Goal: Information Seeking & Learning: Understand process/instructions

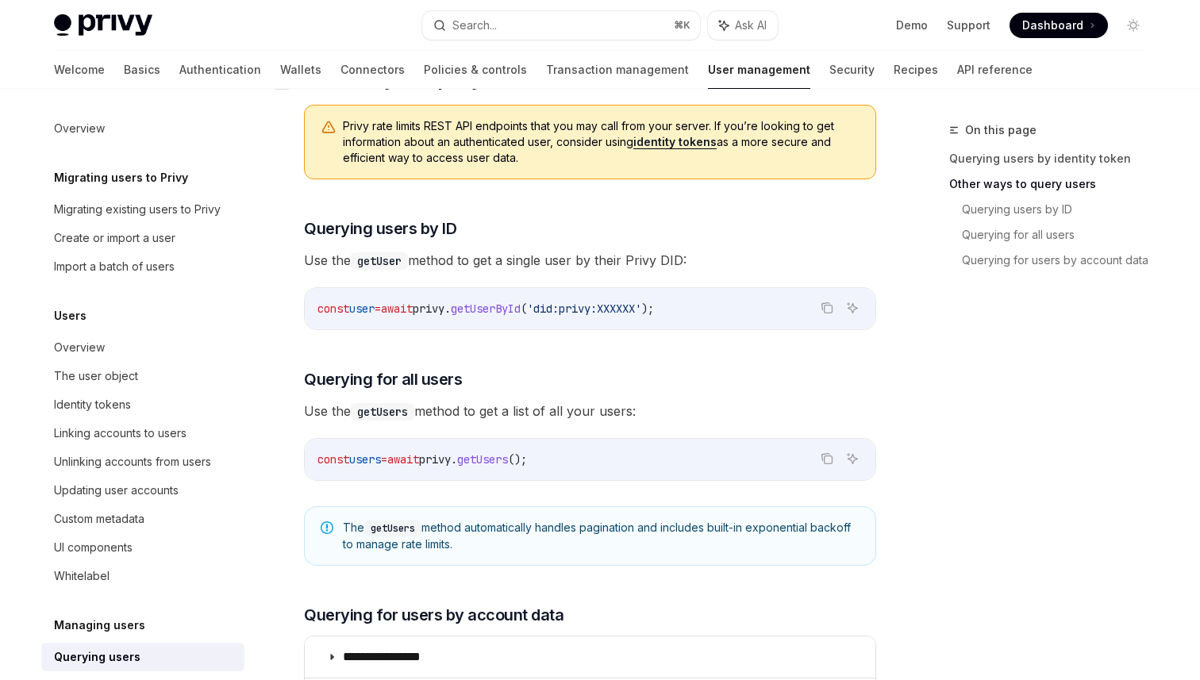
scroll to position [502, 0]
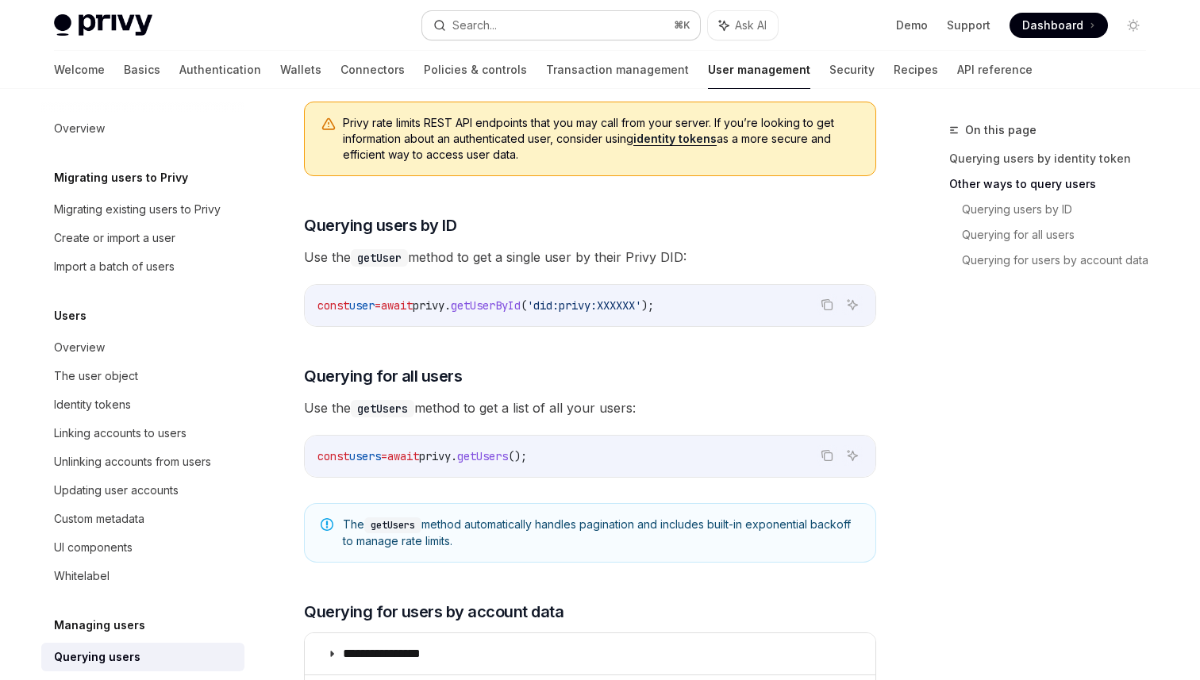
click at [528, 15] on button "Search... ⌘ K" at bounding box center [561, 25] width 278 height 29
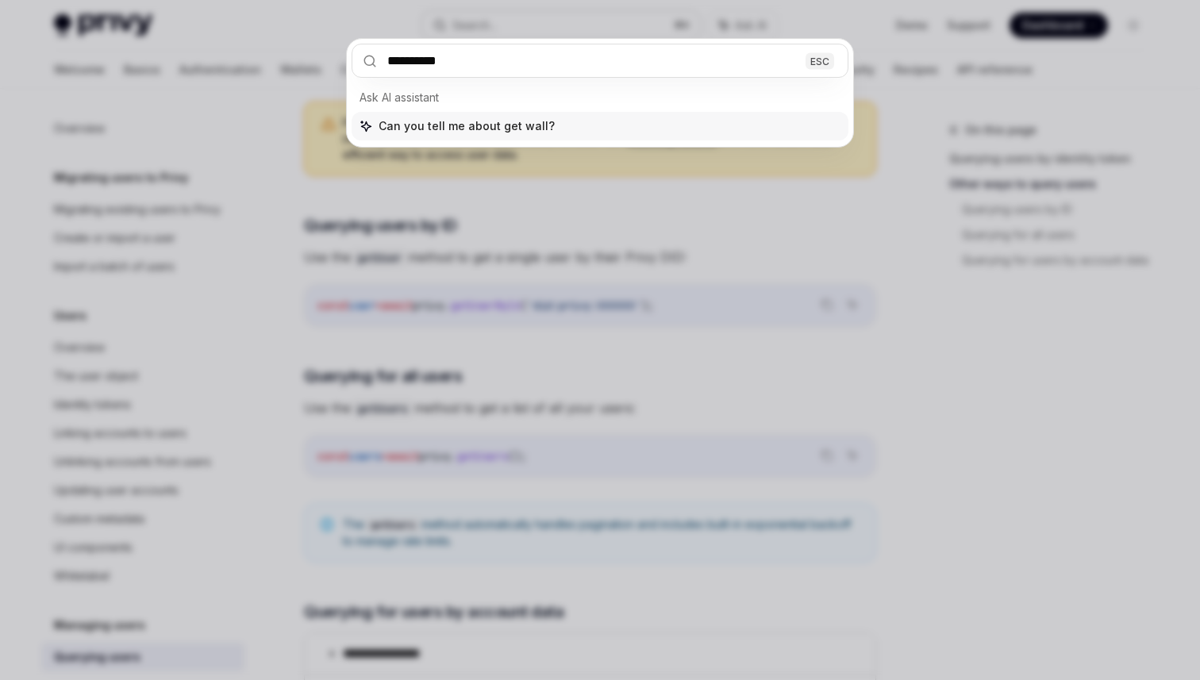
type input "**********"
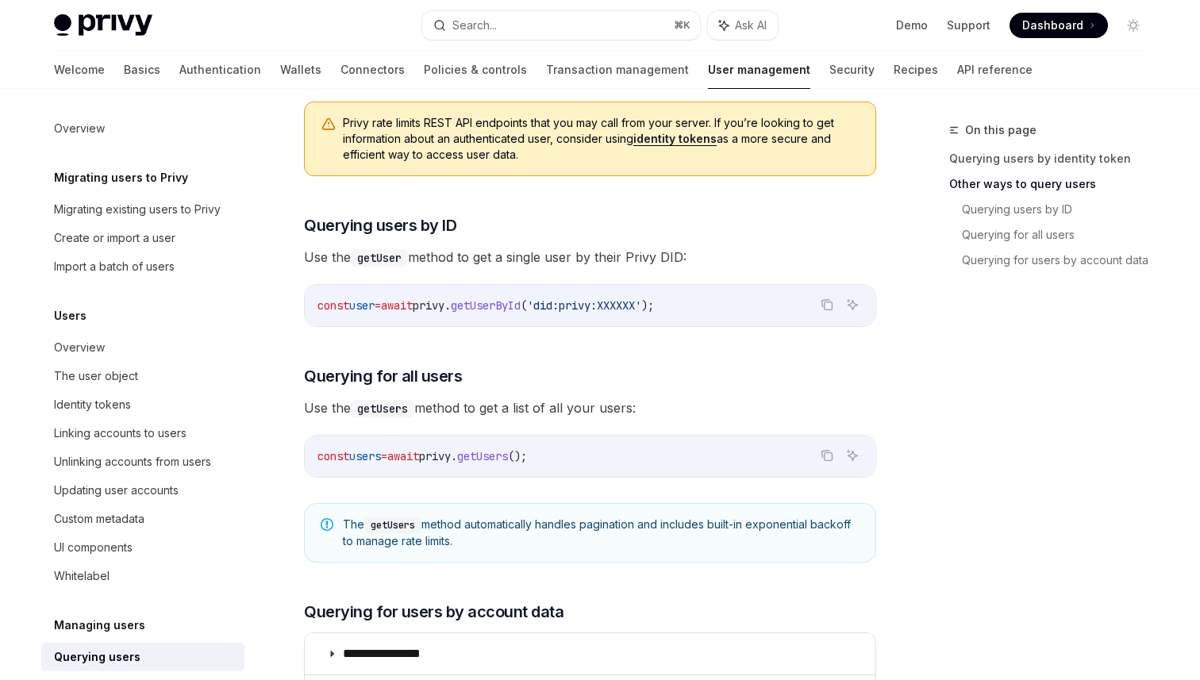
type textarea "*"
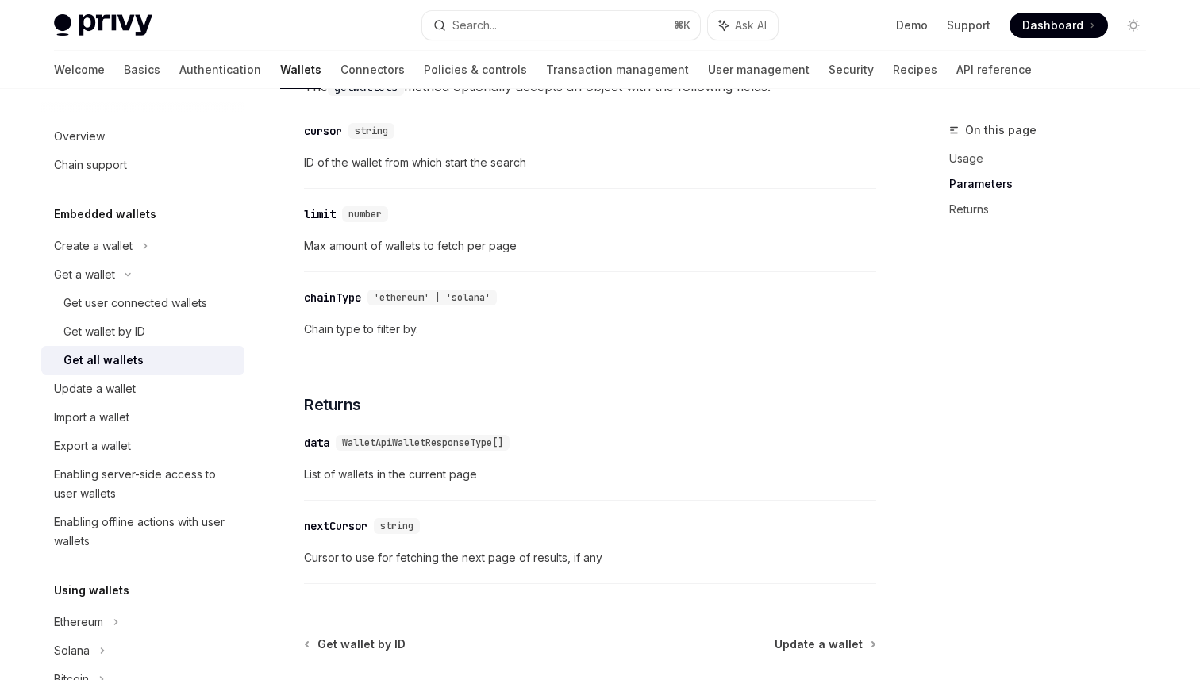
scroll to position [721, 0]
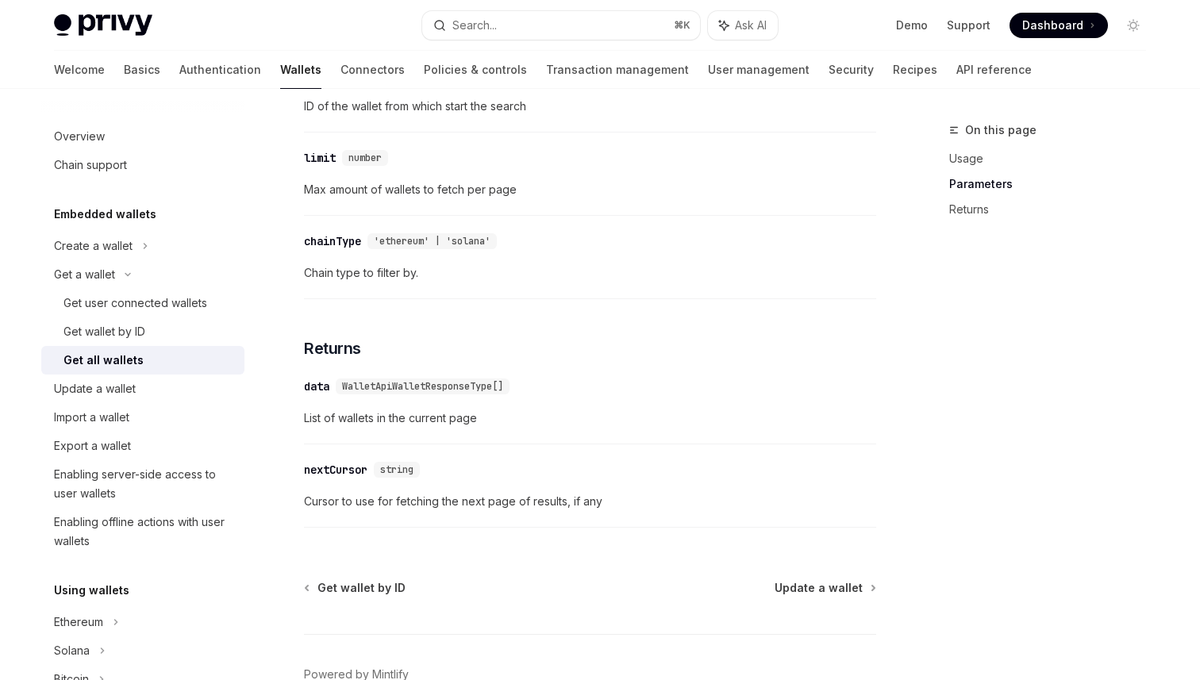
click at [409, 393] on span "WalletApiWalletResponseType[]" at bounding box center [422, 386] width 161 height 13
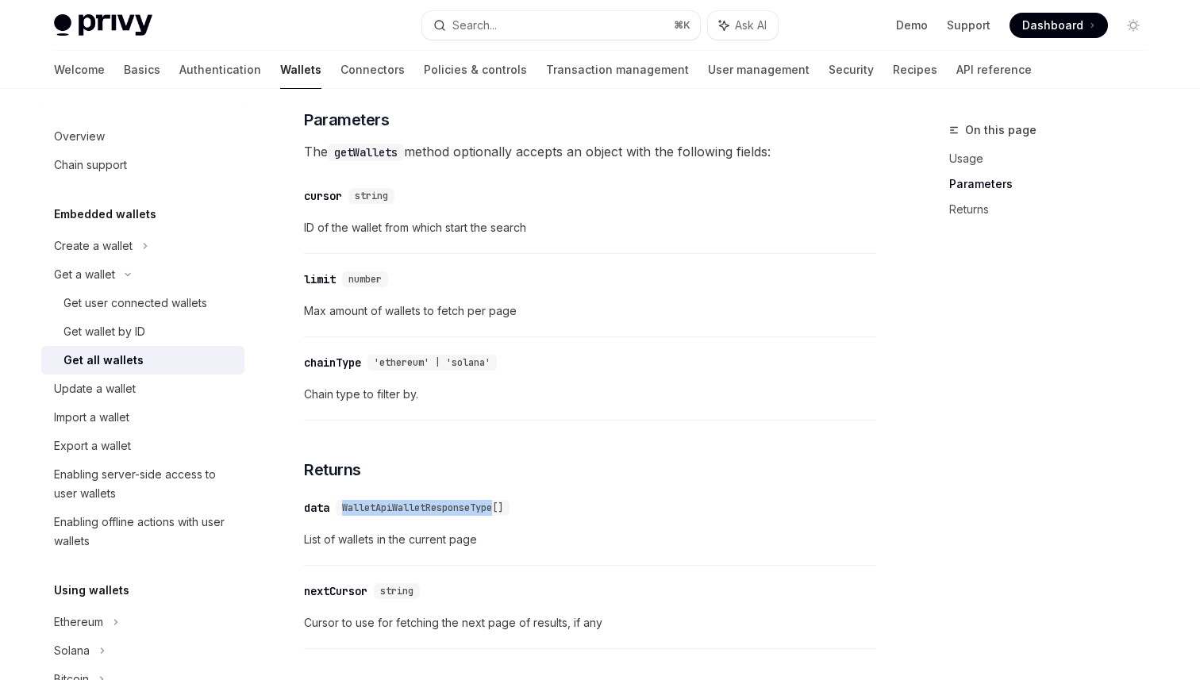
scroll to position [542, 0]
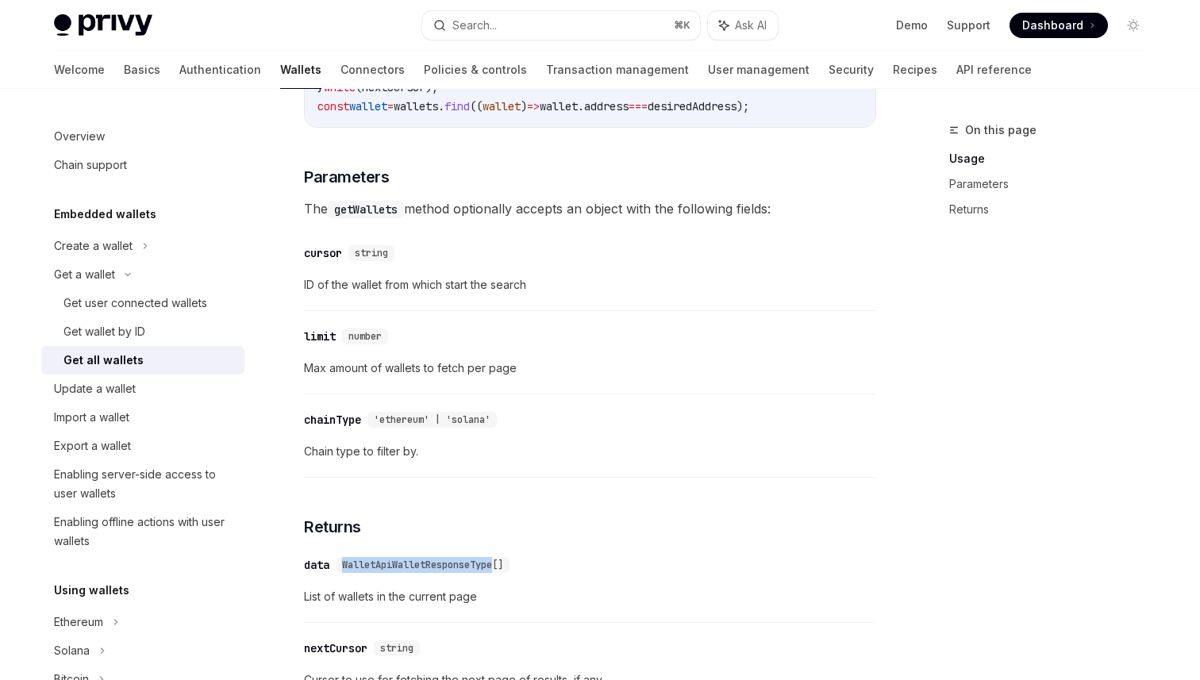
copy span "WalletApiWalletResponseType"
click at [416, 571] on span "WalletApiWalletResponseType[]" at bounding box center [422, 565] width 161 height 13
copy span "WalletApiWalletResponseType"
click at [505, 29] on button "Search... ⌘ K" at bounding box center [561, 25] width 278 height 29
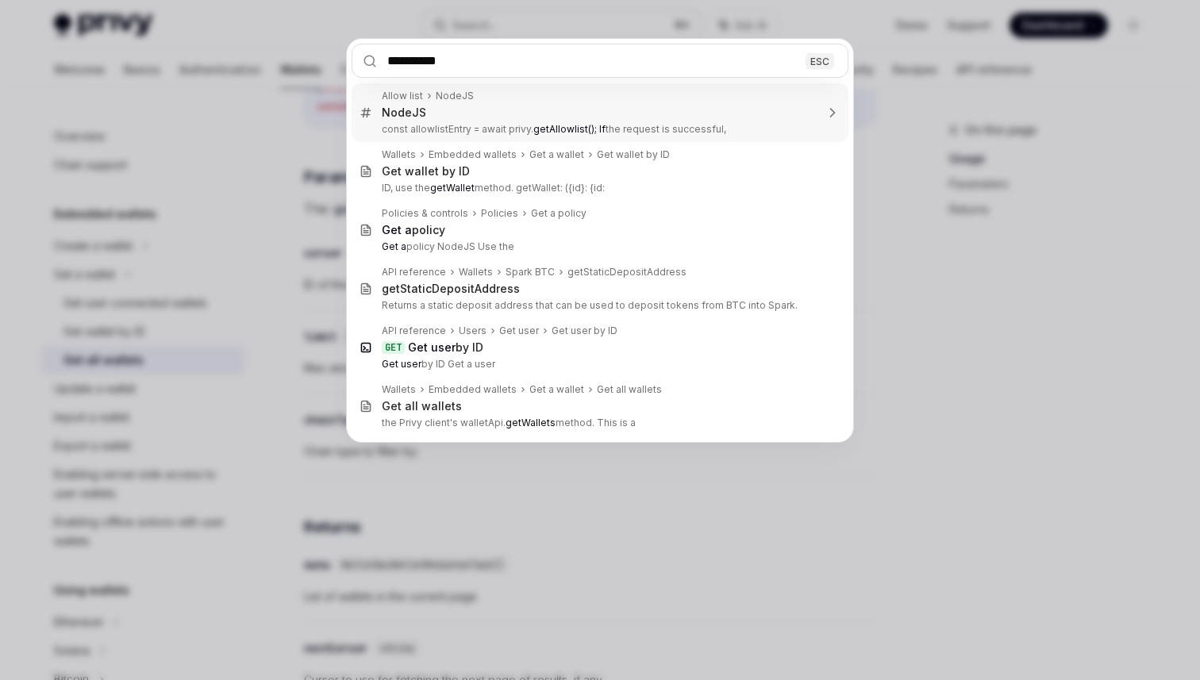
type input "**********"
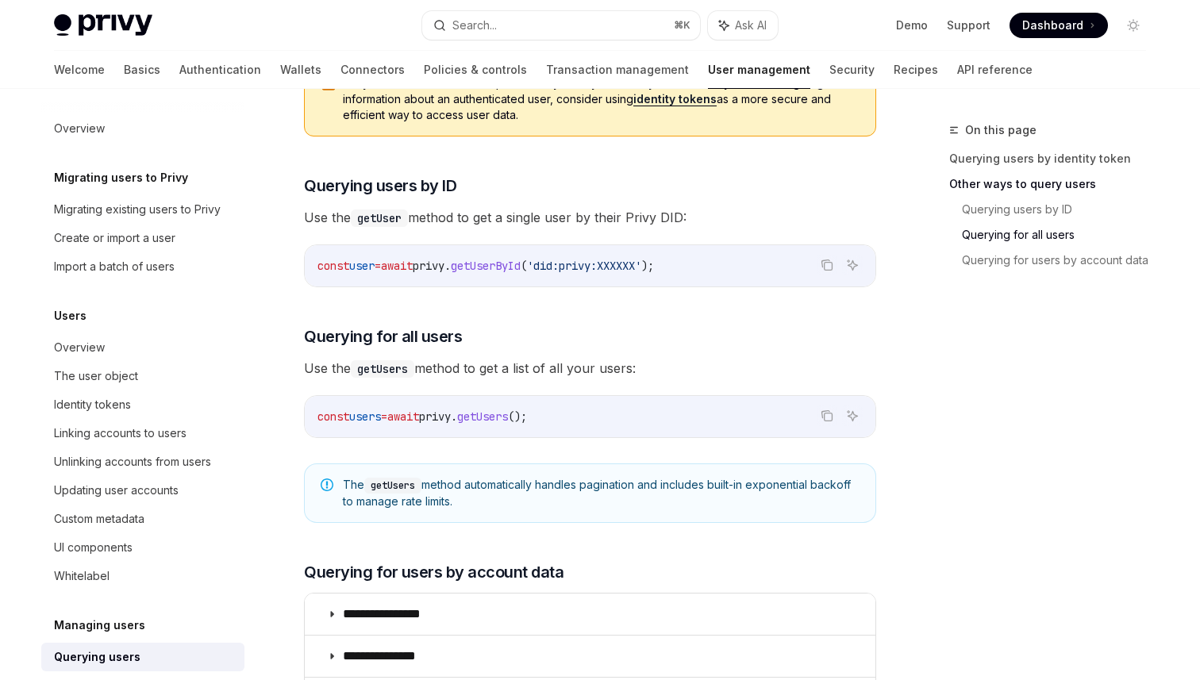
type textarea "*"
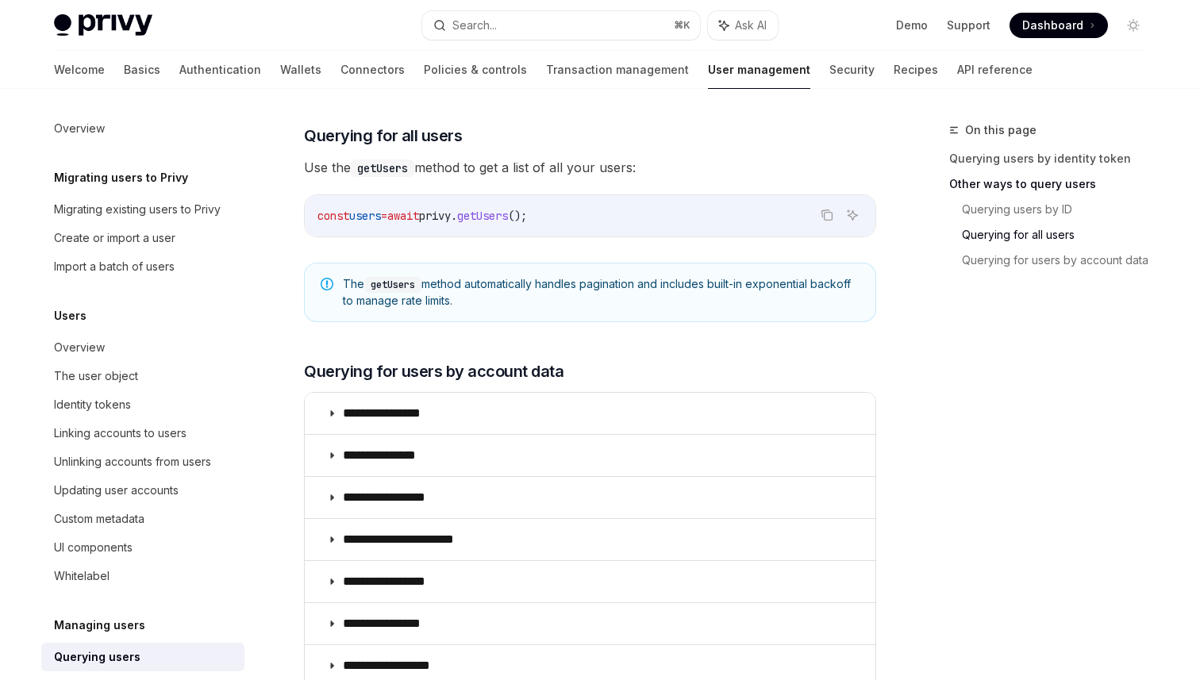
scroll to position [771, 0]
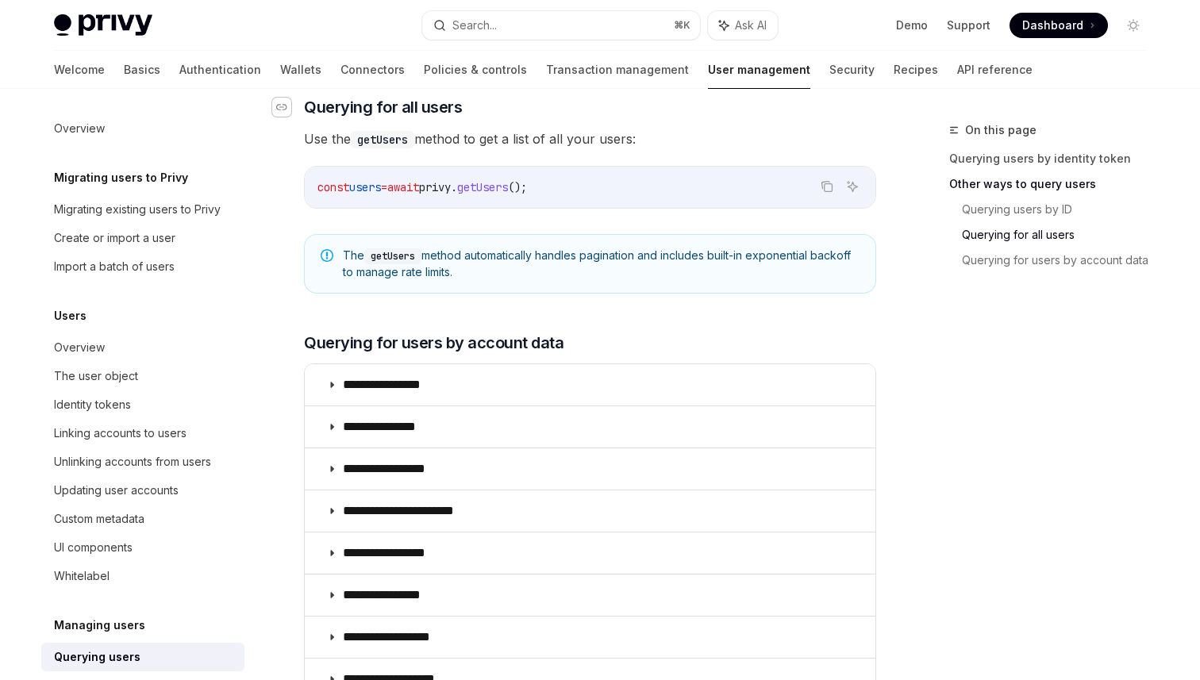
click at [283, 105] on icon "Navigate to header" at bounding box center [281, 107] width 11 height 10
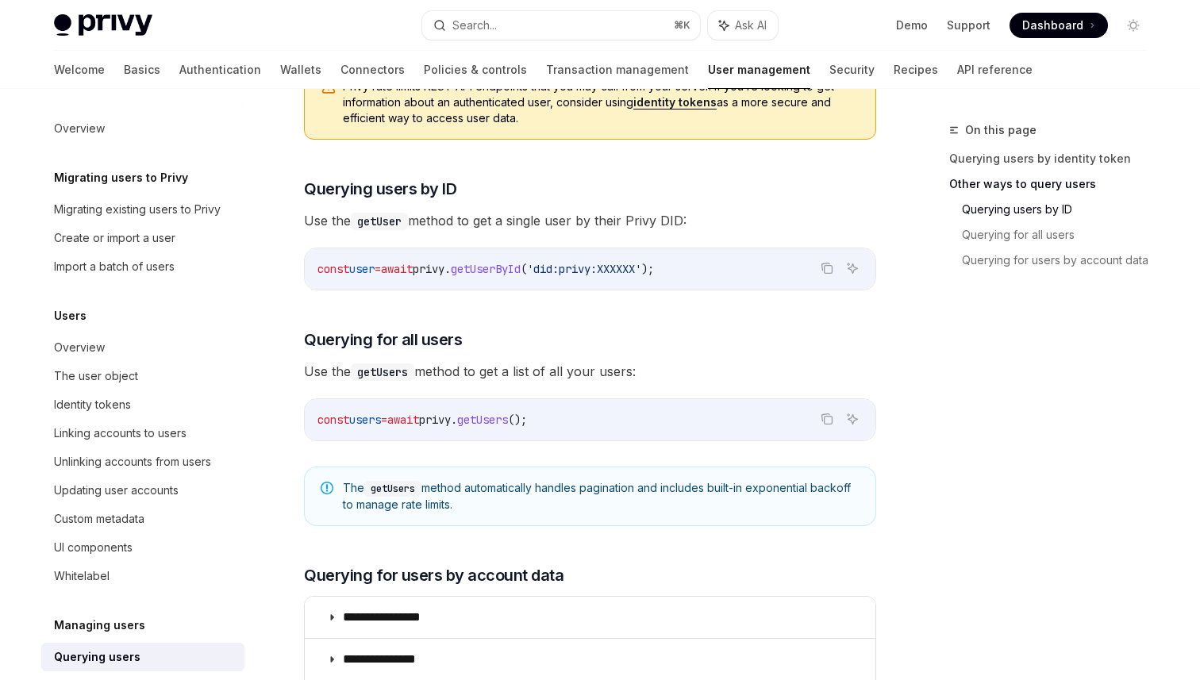
scroll to position [509, 0]
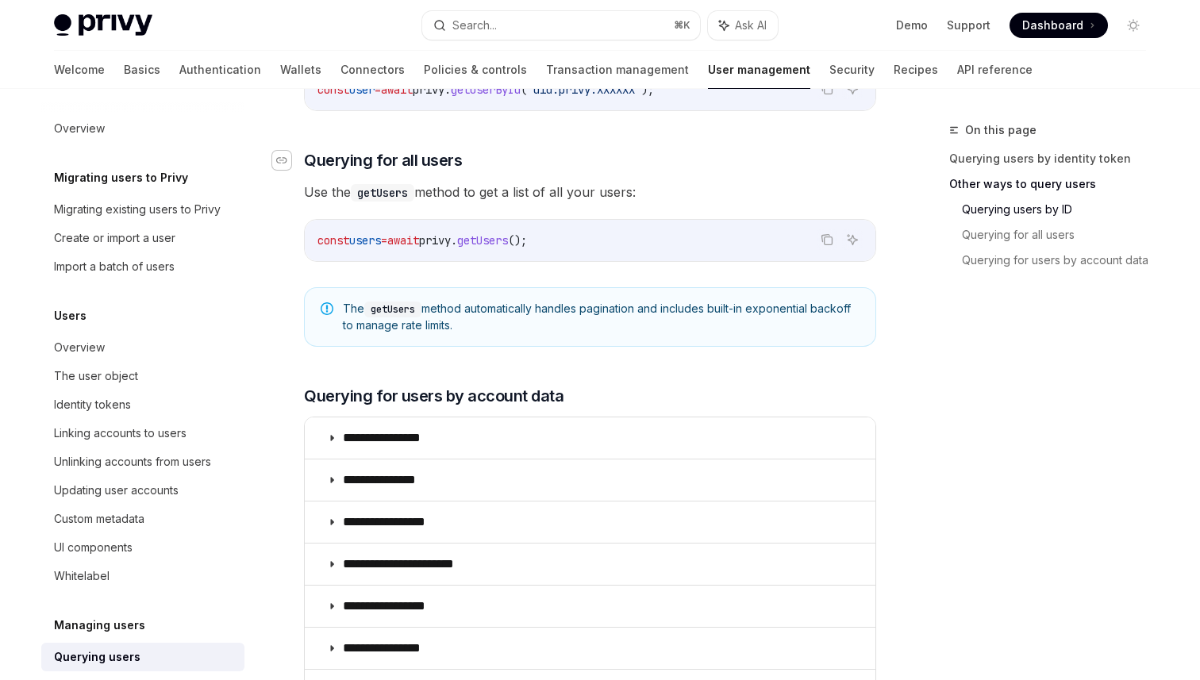
click at [284, 163] on icon "Navigate to header" at bounding box center [281, 160] width 11 height 6
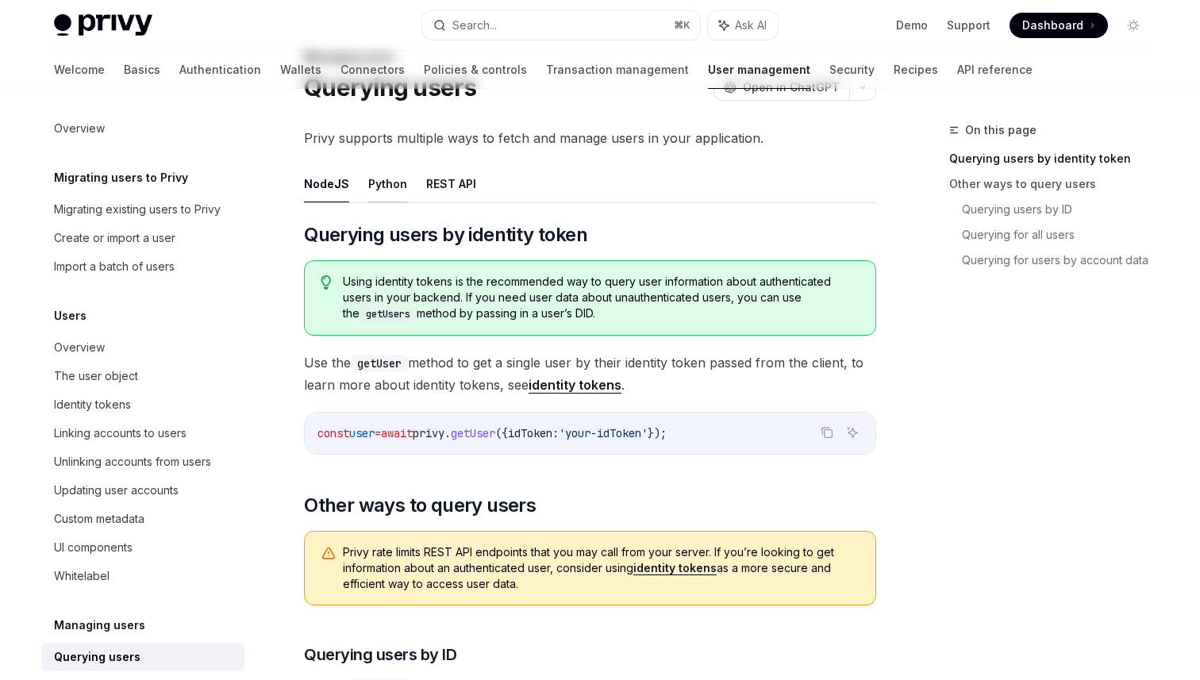
scroll to position [83, 0]
